Goal: Information Seeking & Learning: Learn about a topic

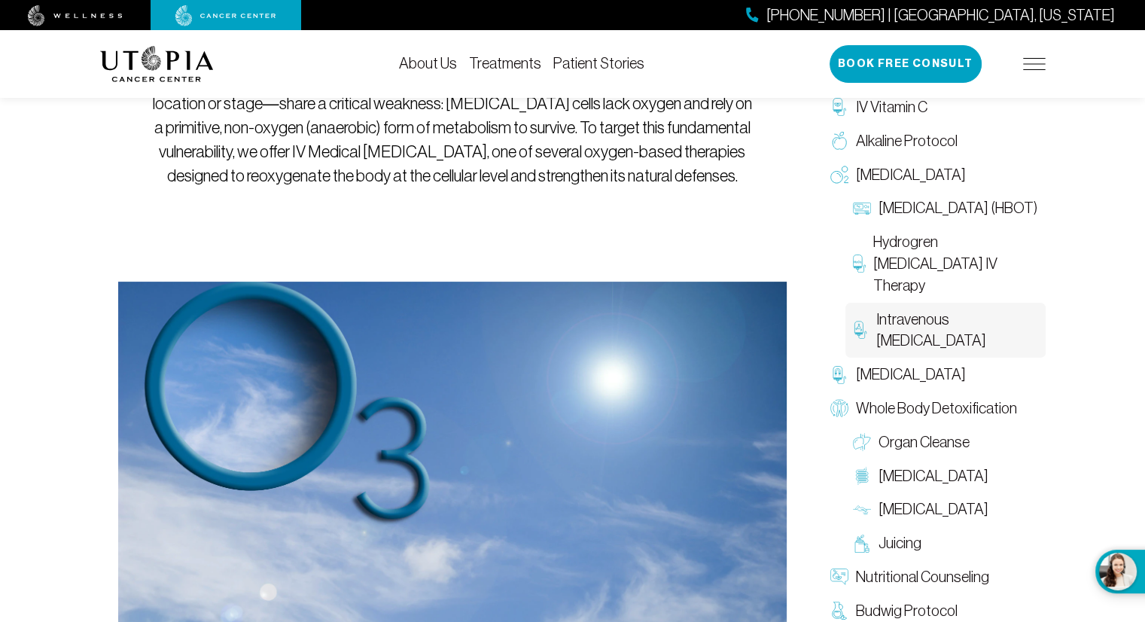
scroll to position [345, 0]
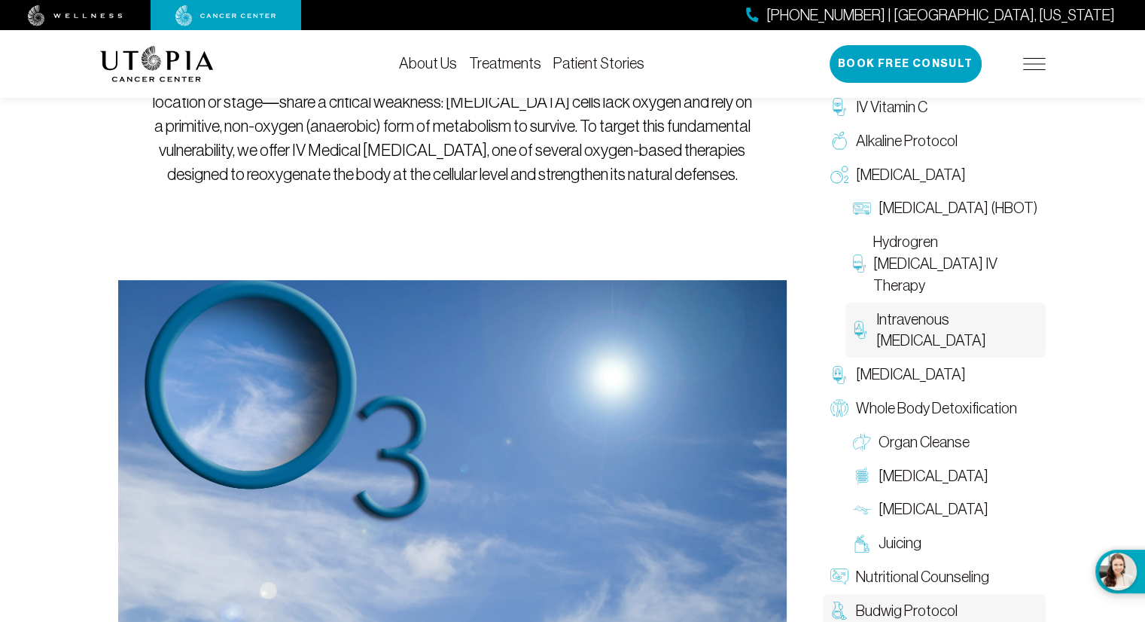
click at [891, 608] on span "Budwig Protocol" at bounding box center [907, 611] width 102 height 22
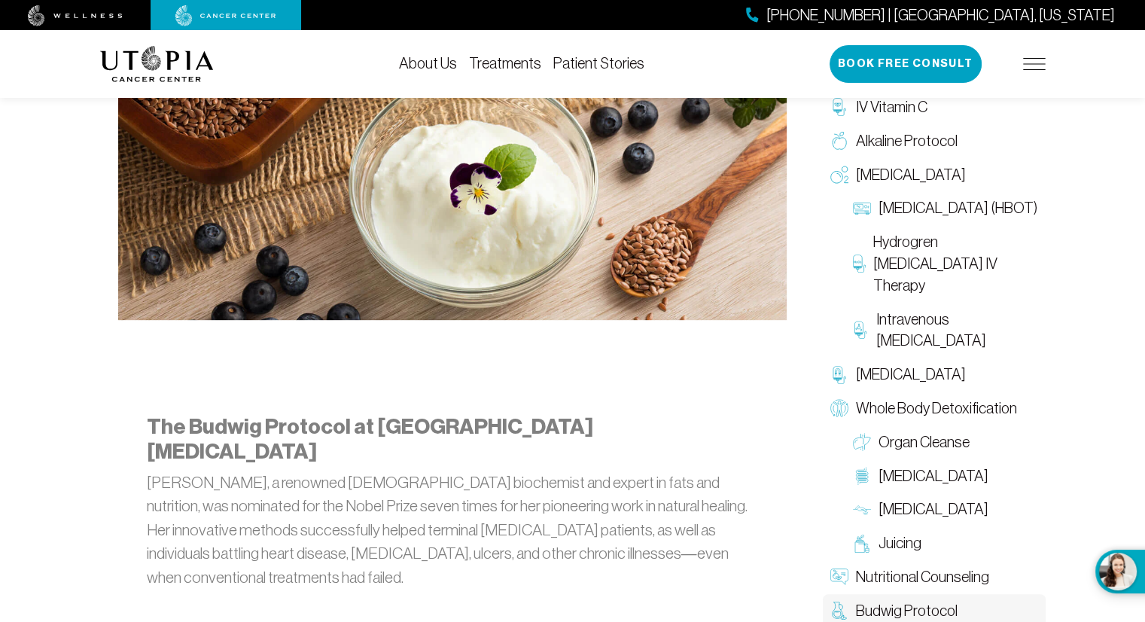
scroll to position [565, 0]
click at [891, 175] on span "[MEDICAL_DATA]" at bounding box center [911, 175] width 110 height 22
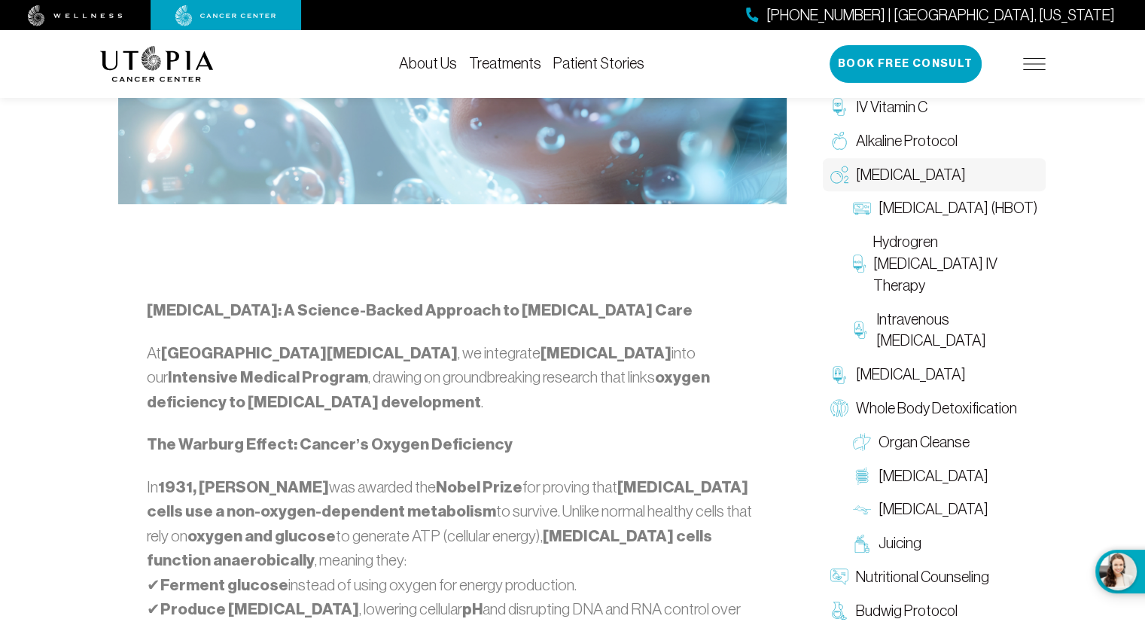
scroll to position [684, 0]
click at [876, 109] on span "IV Vitamin C" at bounding box center [892, 107] width 72 height 22
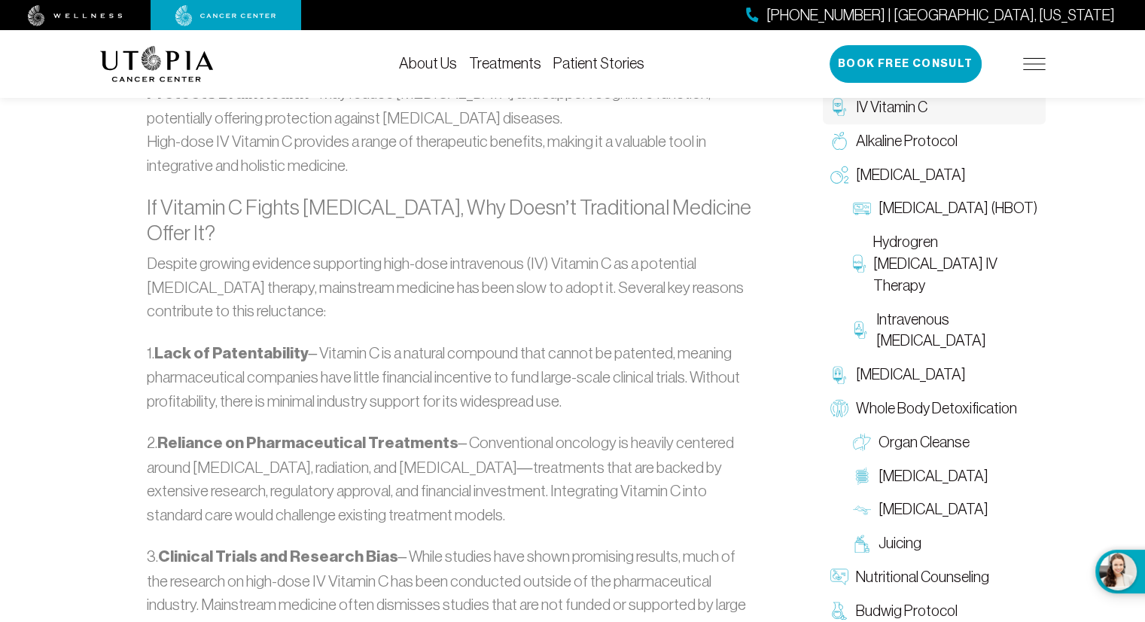
scroll to position [1804, 0]
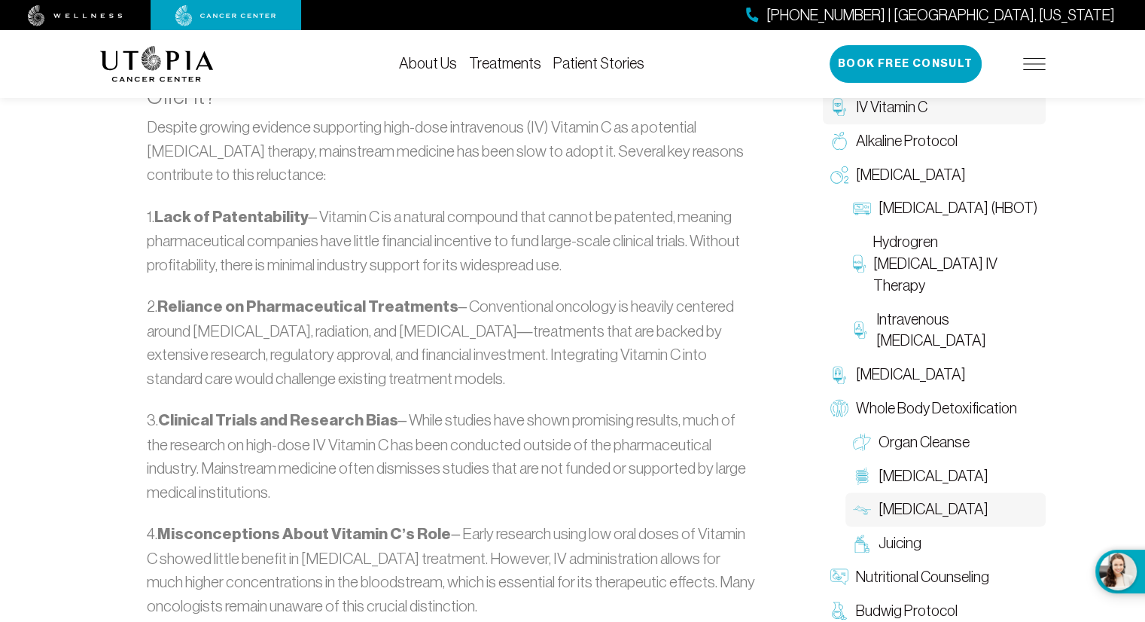
click at [987, 510] on span "[MEDICAL_DATA]" at bounding box center [934, 509] width 110 height 22
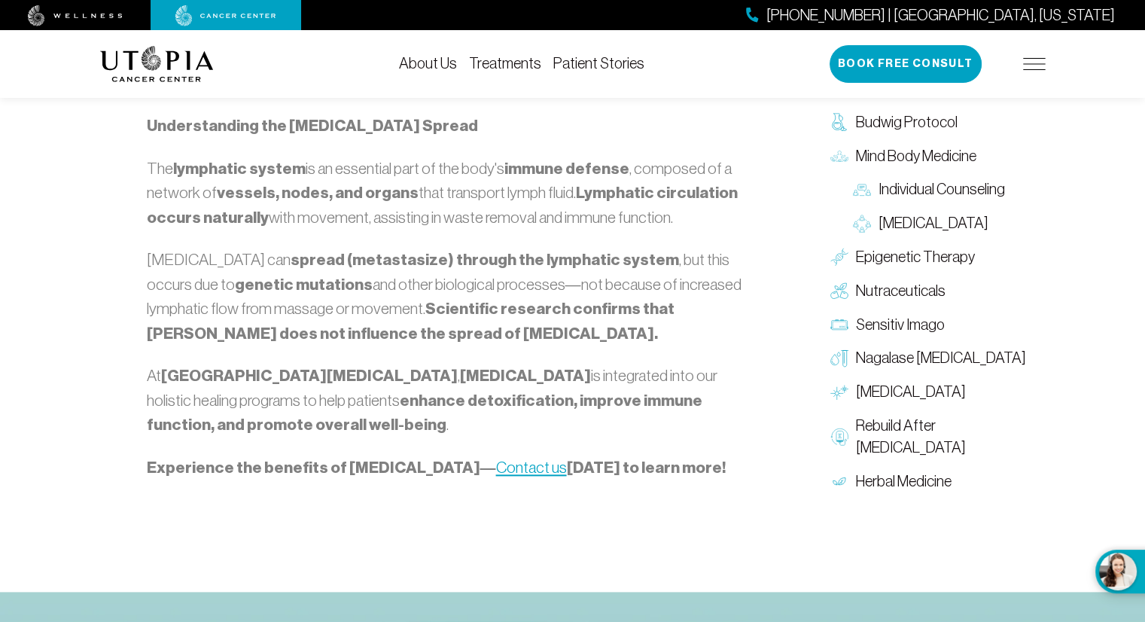
scroll to position [1638, 0]
